Goal: Navigation & Orientation: Find specific page/section

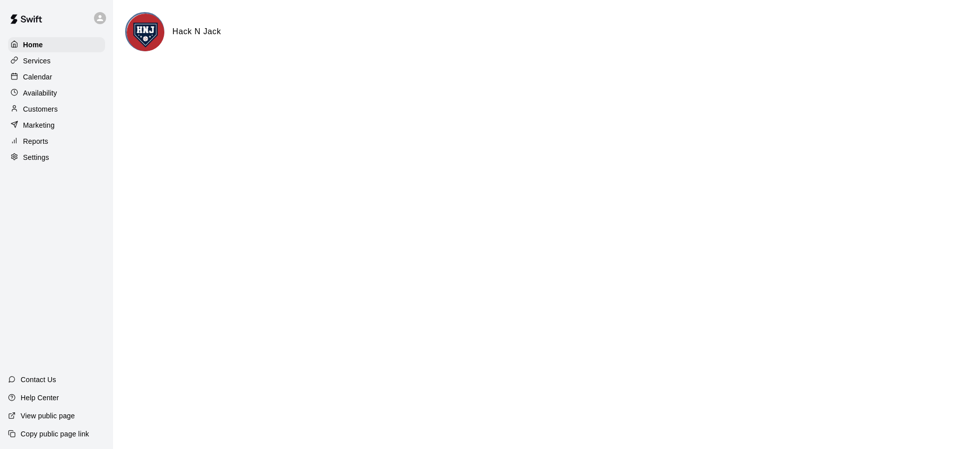
click at [46, 83] on div "Calendar" at bounding box center [56, 76] width 97 height 15
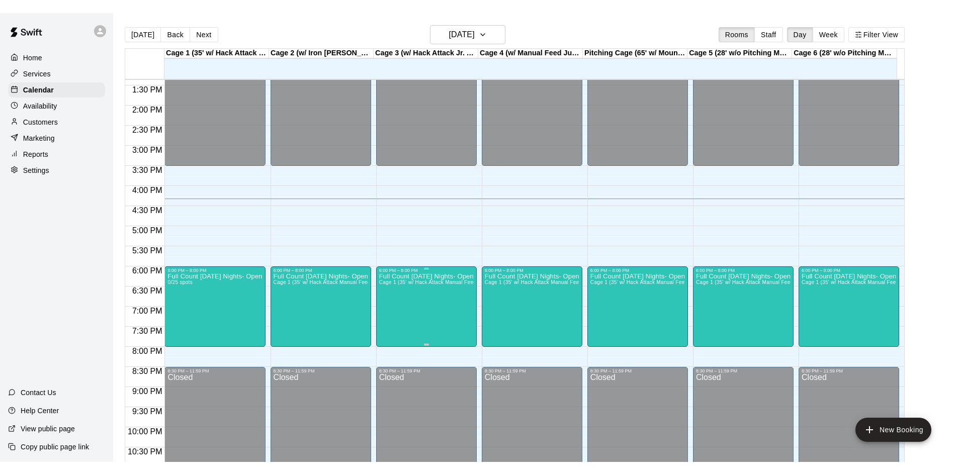
scroll to position [541, 0]
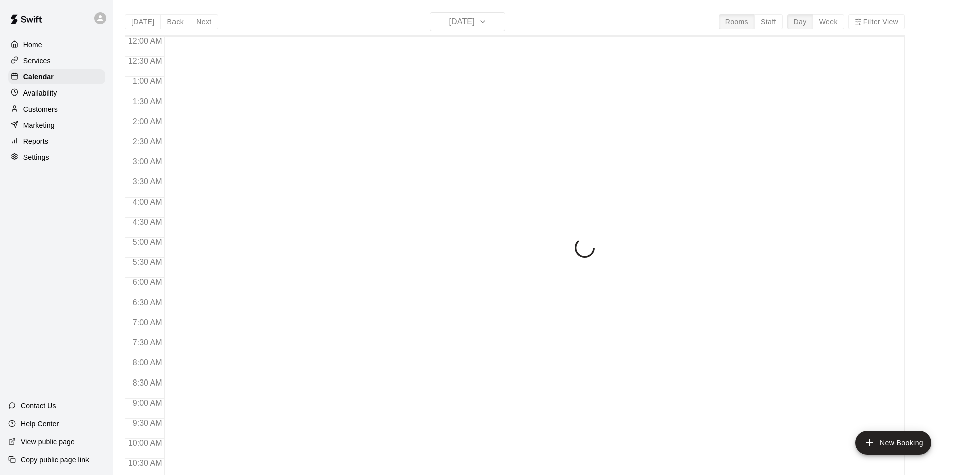
scroll to position [515, 0]
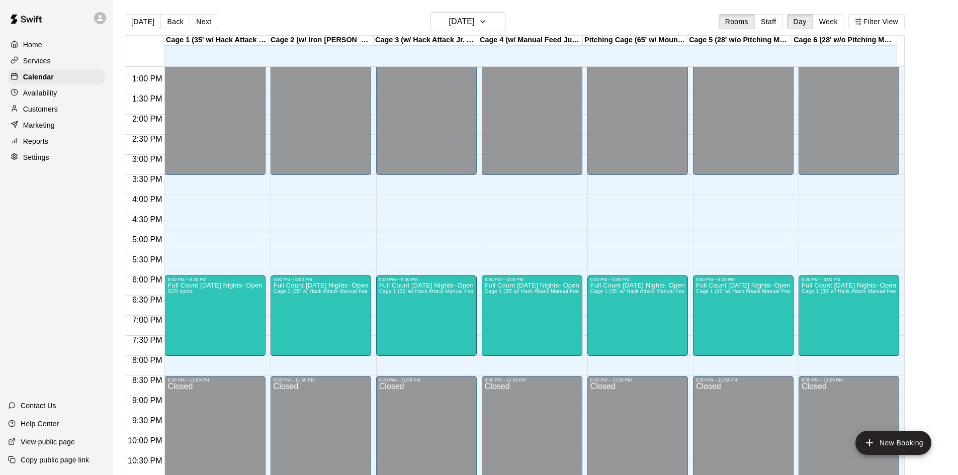
click at [77, 241] on div "Home Services Calendar Availability Customers Marketing Reports Settings Contac…" at bounding box center [56, 237] width 113 height 475
